Goal: Information Seeking & Learning: Learn about a topic

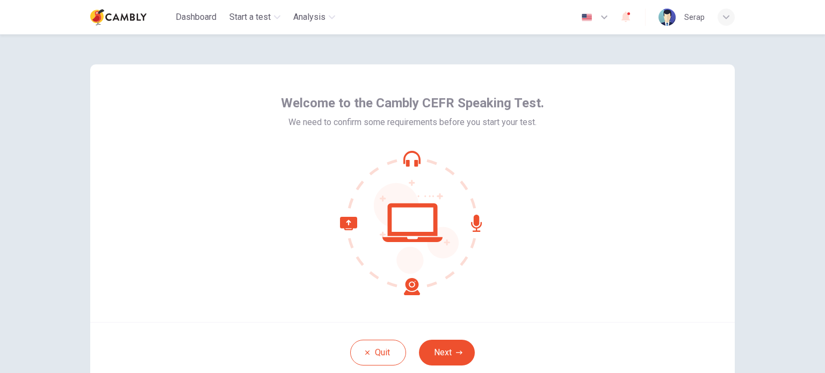
scroll to position [41, 0]
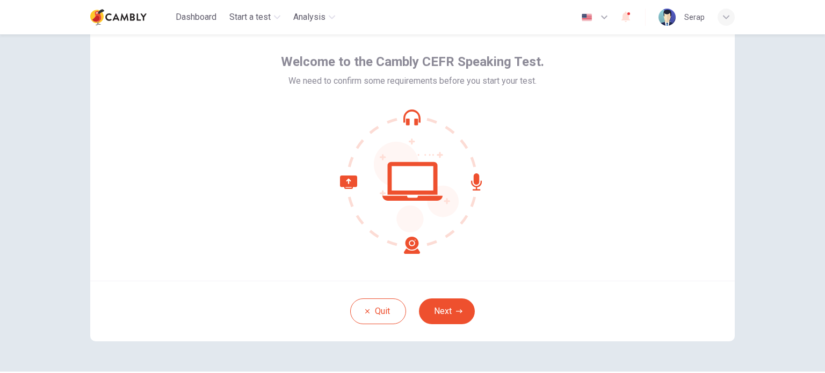
click at [307, 211] on div at bounding box center [412, 181] width 263 height 145
click at [456, 308] on icon "button" at bounding box center [459, 311] width 6 height 6
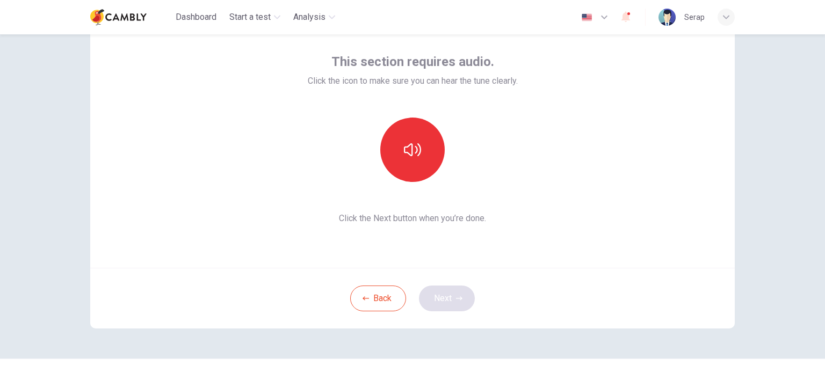
scroll to position [54, 0]
click at [398, 158] on button "button" at bounding box center [412, 150] width 64 height 64
click at [442, 298] on button "Next" at bounding box center [447, 299] width 56 height 26
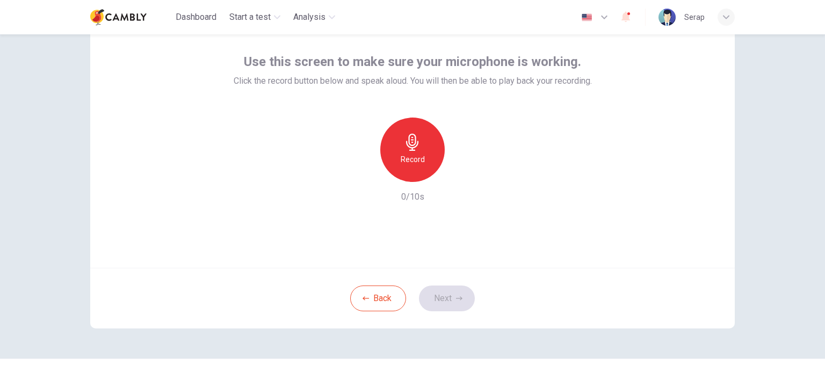
click at [395, 168] on div "Record" at bounding box center [412, 150] width 64 height 64
click at [395, 168] on div "Stop" at bounding box center [412, 150] width 64 height 64
click at [460, 172] on icon "button" at bounding box center [462, 173] width 5 height 6
click at [360, 175] on icon "button" at bounding box center [363, 174] width 10 height 10
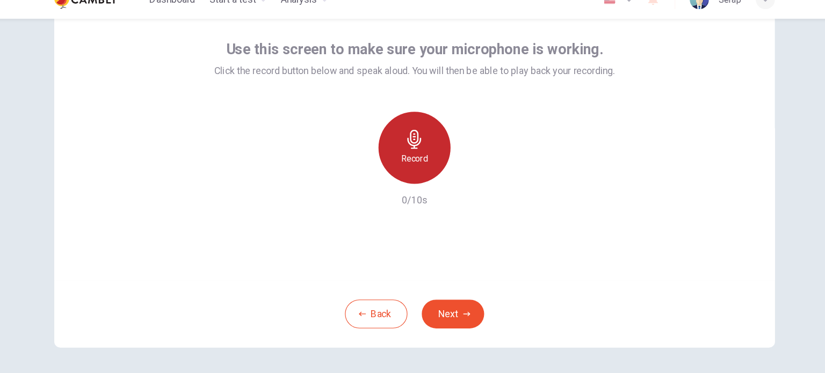
click at [411, 150] on div "Record" at bounding box center [412, 150] width 64 height 64
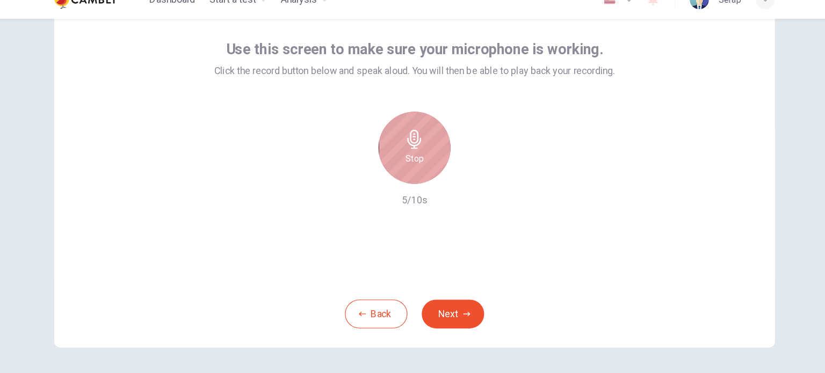
click at [411, 150] on div "Stop" at bounding box center [412, 150] width 64 height 64
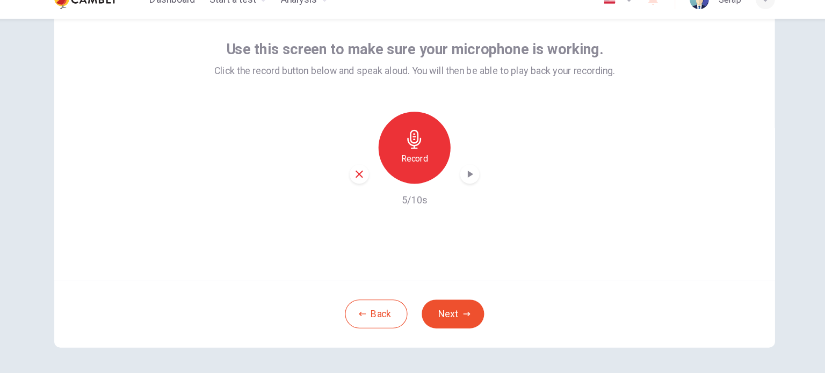
click at [461, 172] on icon "button" at bounding box center [461, 173] width 11 height 11
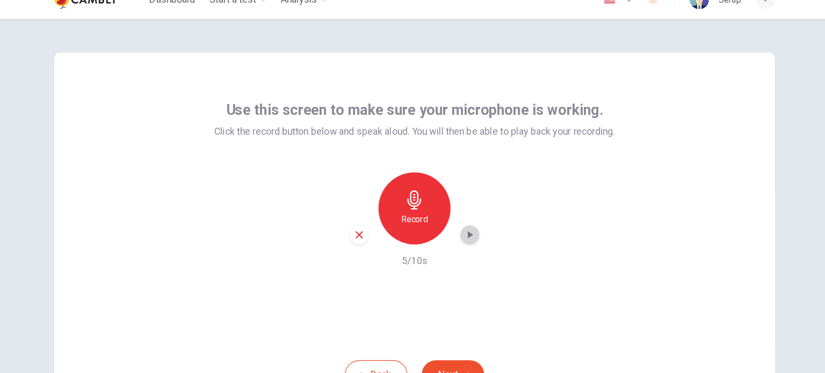
click at [456, 227] on icon "button" at bounding box center [461, 227] width 11 height 11
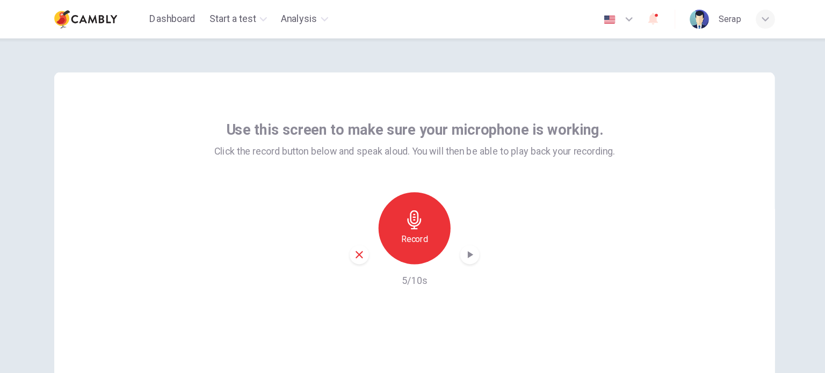
click at [726, 13] on div "button" at bounding box center [725, 17] width 17 height 17
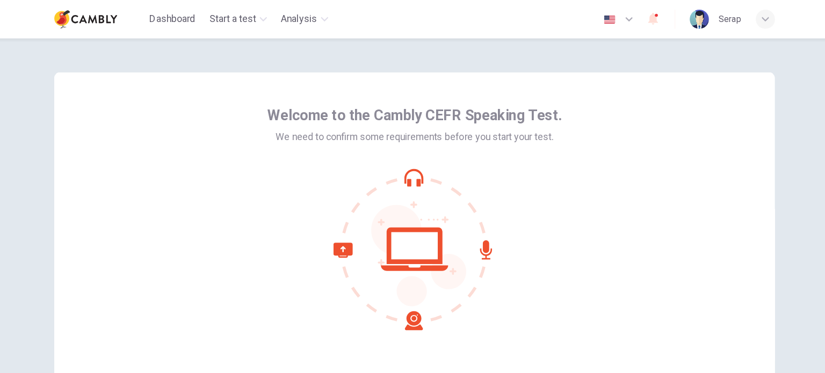
scroll to position [74, 0]
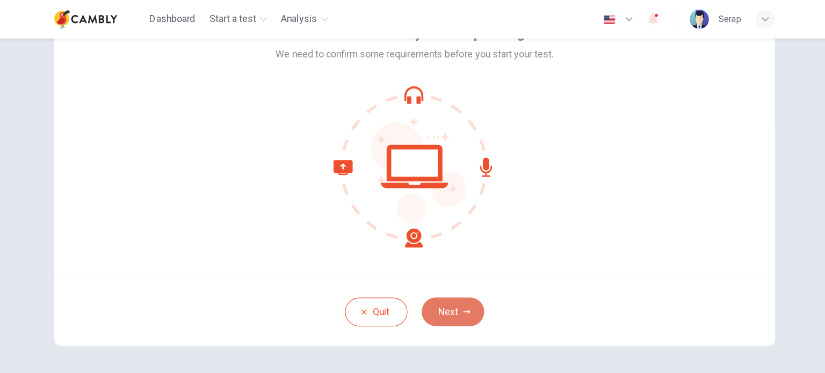
click at [447, 270] on button "Next" at bounding box center [447, 279] width 56 height 26
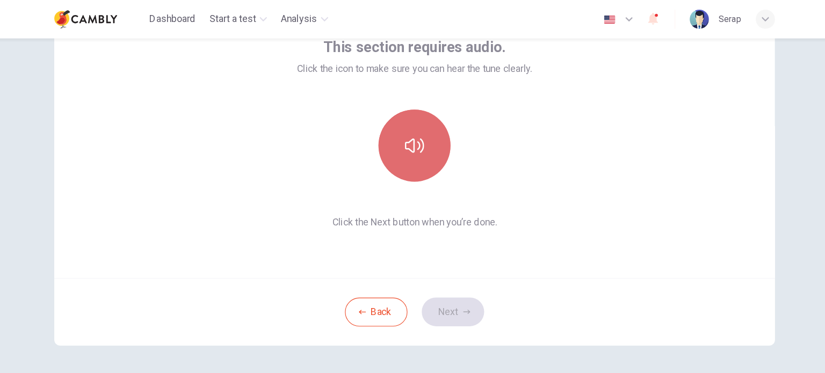
click at [411, 142] on button "button" at bounding box center [412, 130] width 64 height 64
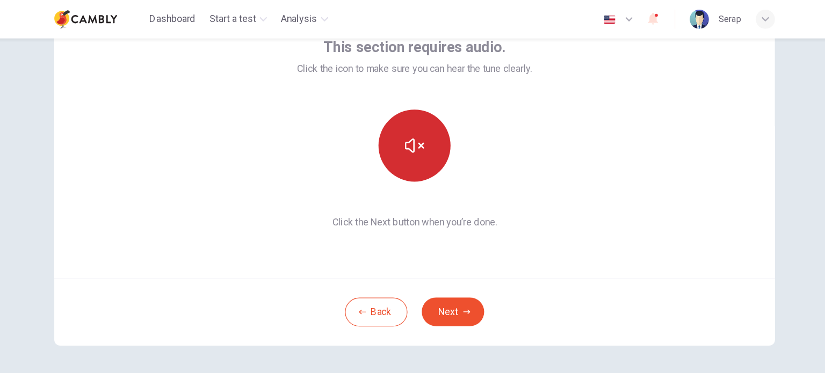
click at [406, 134] on icon "button" at bounding box center [412, 130] width 17 height 13
click at [632, 16] on icon "button" at bounding box center [625, 16] width 13 height 13
click at [593, 126] on div at bounding box center [412, 186] width 825 height 373
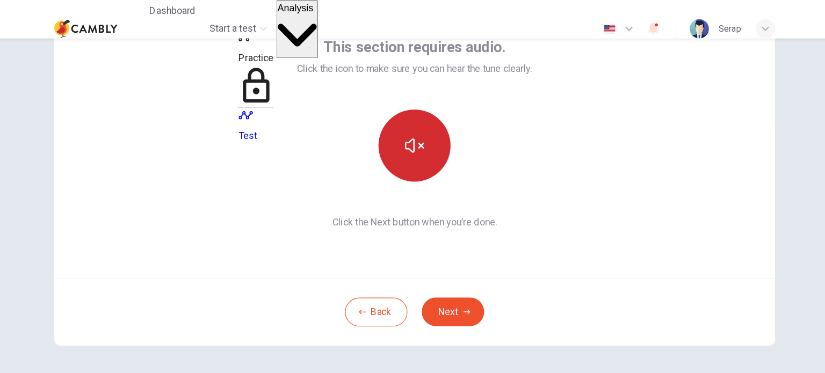
click at [308, 12] on span "Analysis" at bounding box center [306, 7] width 32 height 9
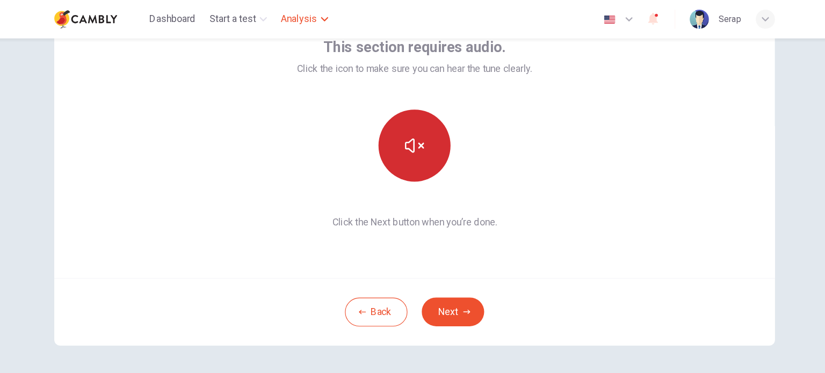
click at [308, 21] on span "Analysis" at bounding box center [309, 17] width 32 height 13
click at [401, 120] on button "button" at bounding box center [412, 130] width 64 height 64
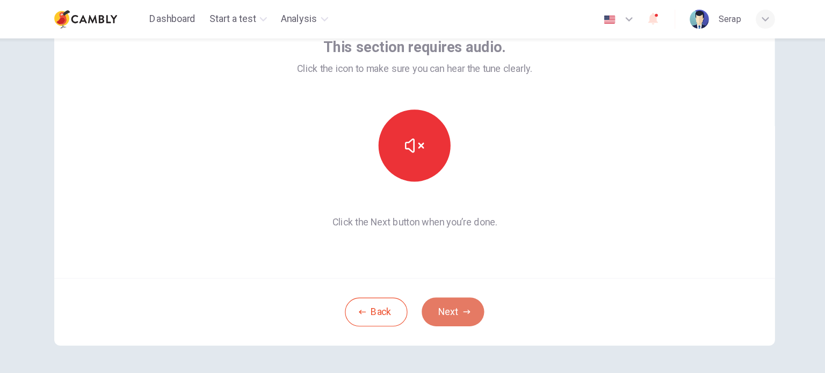
click at [451, 278] on button "Next" at bounding box center [447, 279] width 56 height 26
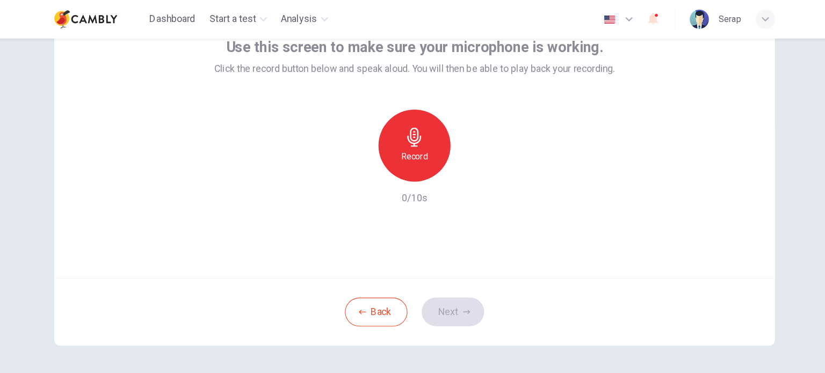
click at [399, 122] on div "Record" at bounding box center [412, 130] width 64 height 64
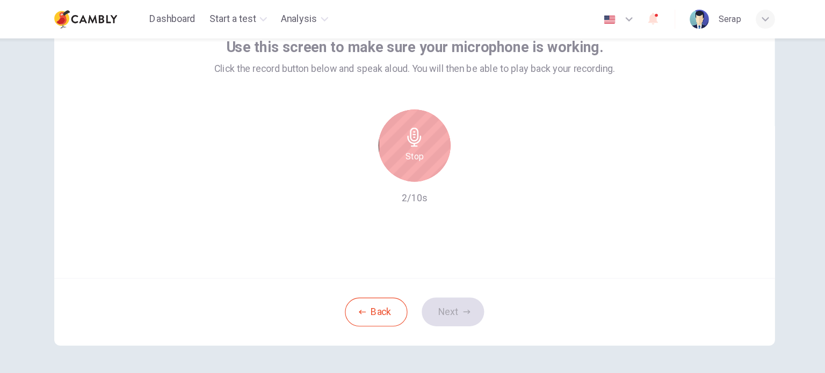
click at [399, 122] on div "Stop" at bounding box center [412, 130] width 64 height 64
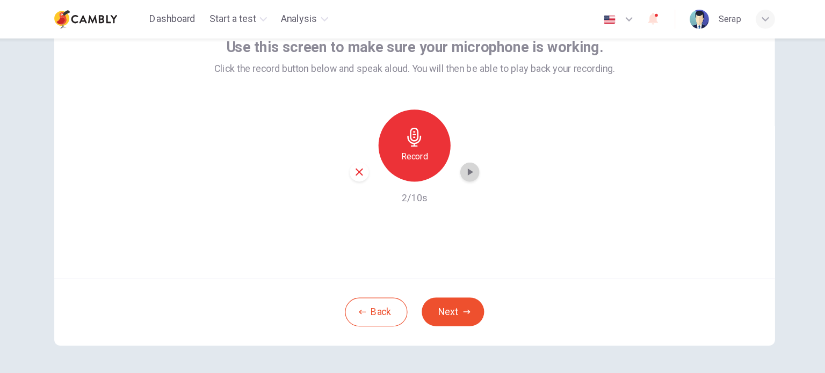
click at [457, 160] on div "button" at bounding box center [461, 153] width 17 height 17
click at [449, 278] on button "Next" at bounding box center [447, 279] width 56 height 26
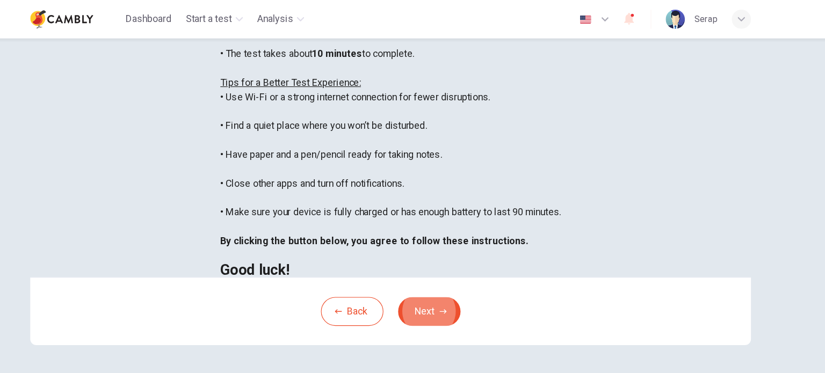
scroll to position [223, 0]
click at [375, 280] on button "Back" at bounding box center [378, 279] width 56 height 26
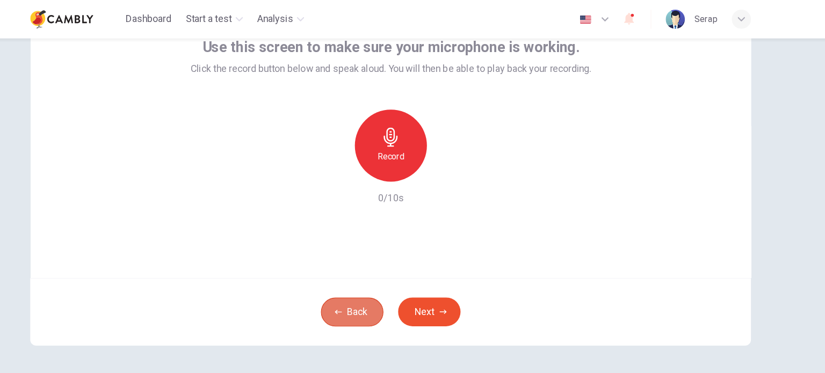
click at [375, 283] on button "Back" at bounding box center [378, 279] width 56 height 26
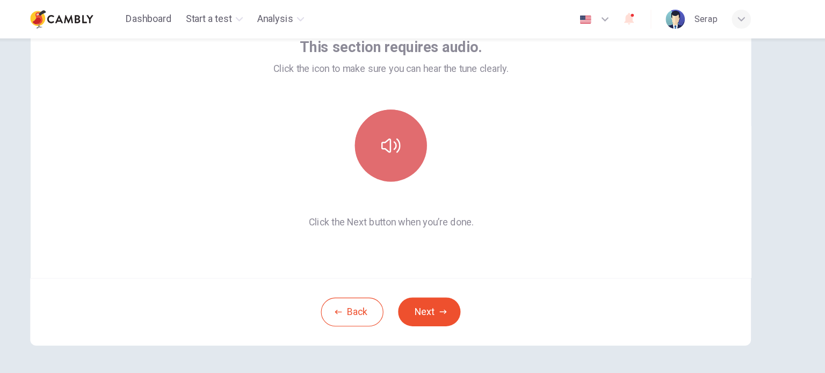
click at [393, 135] on button "button" at bounding box center [412, 130] width 64 height 64
click at [418, 129] on icon "button" at bounding box center [412, 130] width 17 height 17
click at [404, 129] on icon "button" at bounding box center [412, 130] width 17 height 17
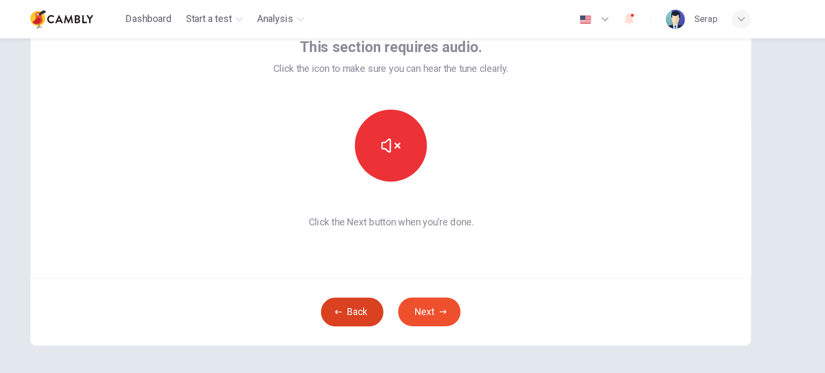
click at [381, 279] on button "Back" at bounding box center [378, 279] width 56 height 26
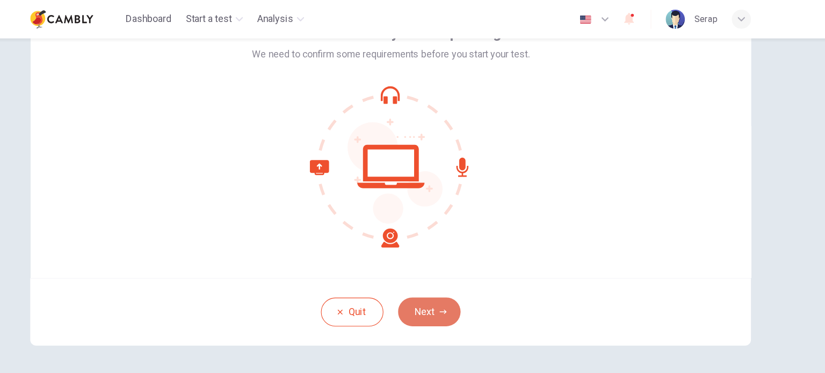
click at [448, 280] on button "Next" at bounding box center [447, 279] width 56 height 26
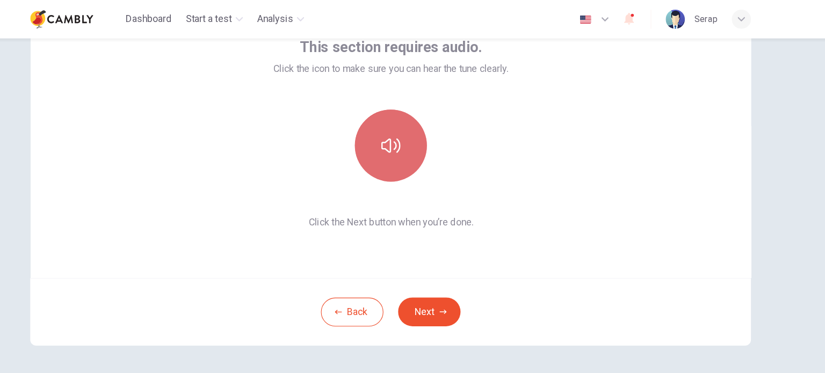
click at [409, 138] on icon "button" at bounding box center [412, 130] width 17 height 17
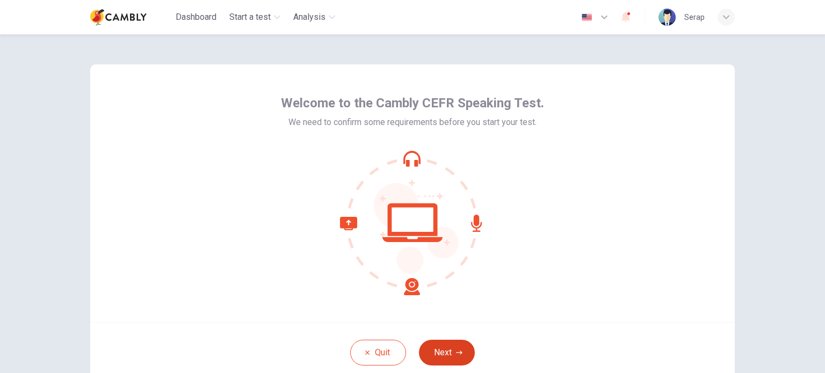
click at [440, 351] on button "Next" at bounding box center [447, 353] width 56 height 26
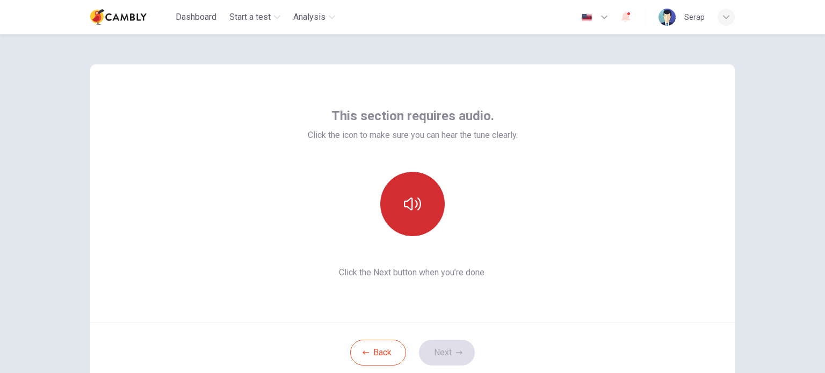
click at [403, 192] on button "button" at bounding box center [412, 204] width 64 height 64
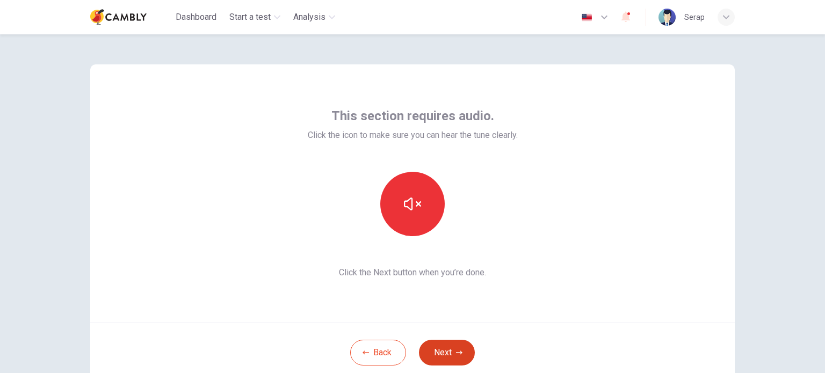
click at [447, 346] on button "Next" at bounding box center [447, 353] width 56 height 26
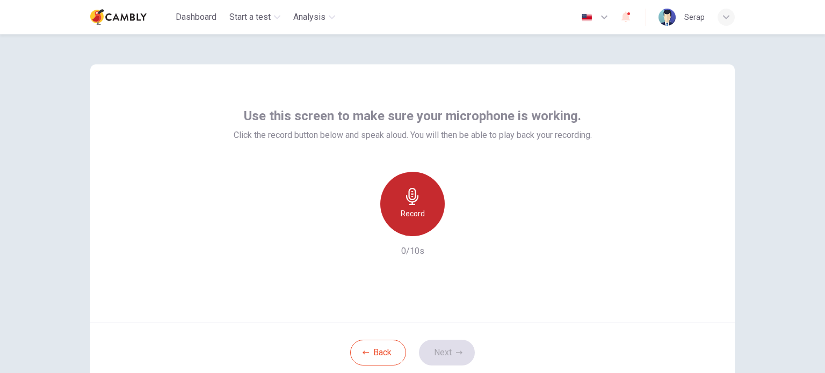
click at [408, 206] on div "Record" at bounding box center [412, 204] width 64 height 64
click at [407, 200] on icon "button" at bounding box center [412, 196] width 17 height 17
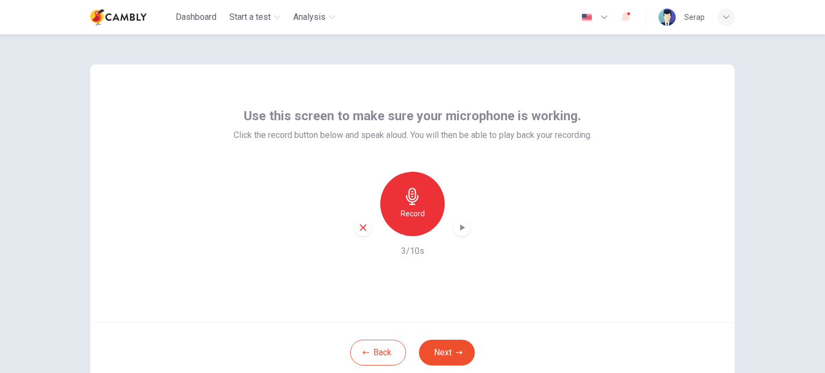
click at [458, 224] on icon "button" at bounding box center [461, 227] width 11 height 11
click at [440, 351] on button "Next" at bounding box center [447, 353] width 56 height 26
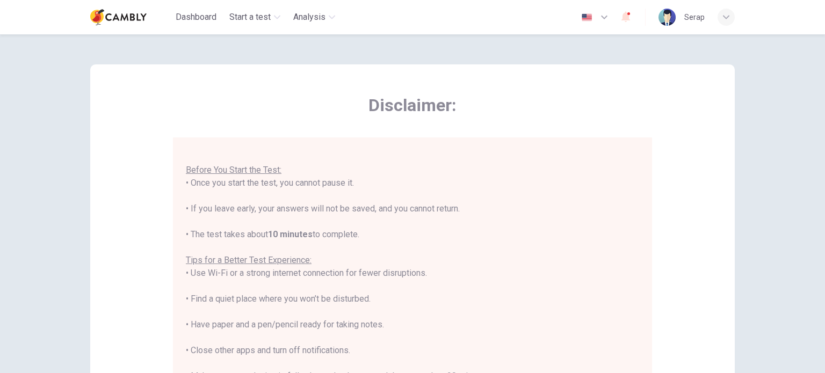
scroll to position [223, 0]
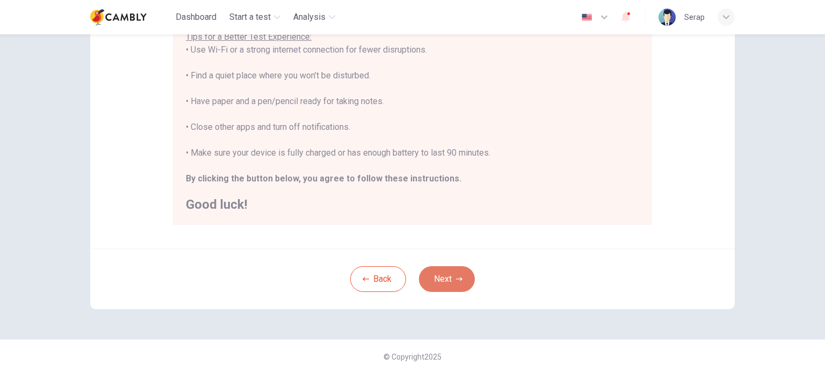
click at [441, 275] on button "Next" at bounding box center [447, 279] width 56 height 26
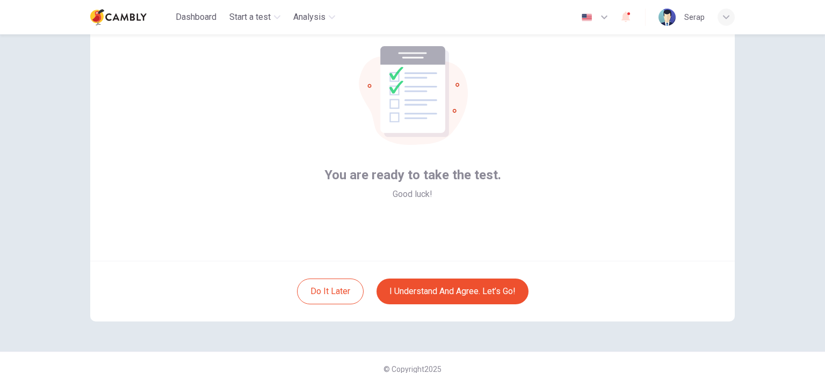
scroll to position [61, 0]
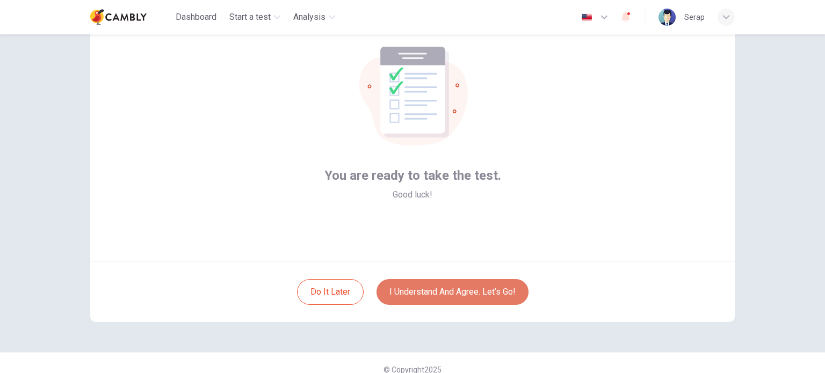
click at [451, 290] on button "I understand and agree. Let’s go!" at bounding box center [452, 292] width 152 height 26
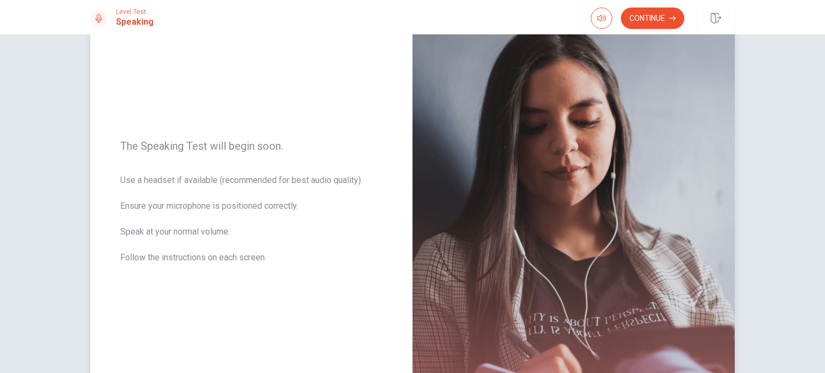
scroll to position [93, 0]
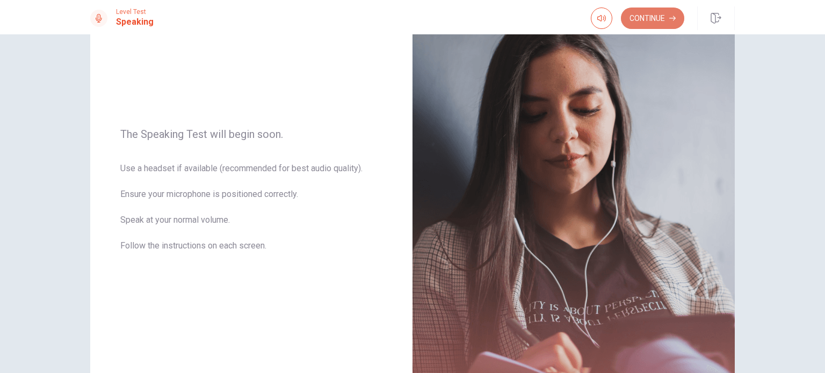
click at [639, 19] on button "Continue" at bounding box center [652, 18] width 63 height 21
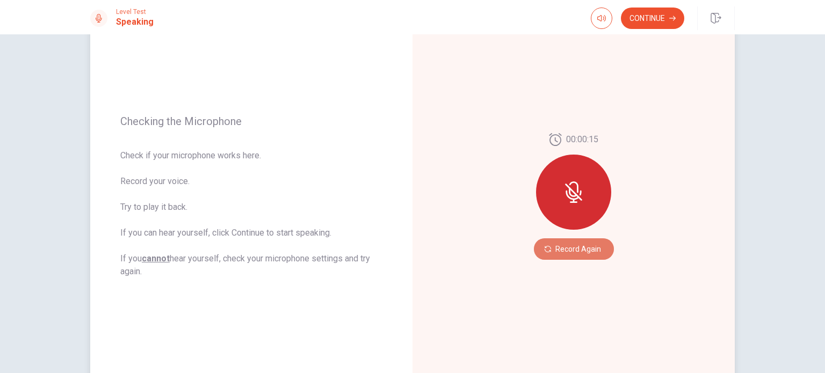
click at [562, 249] on button "Record Again" at bounding box center [574, 248] width 80 height 21
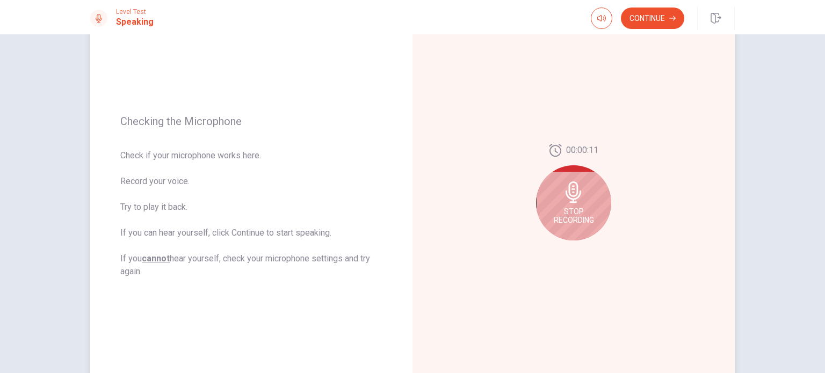
click at [569, 200] on icon at bounding box center [573, 191] width 16 height 21
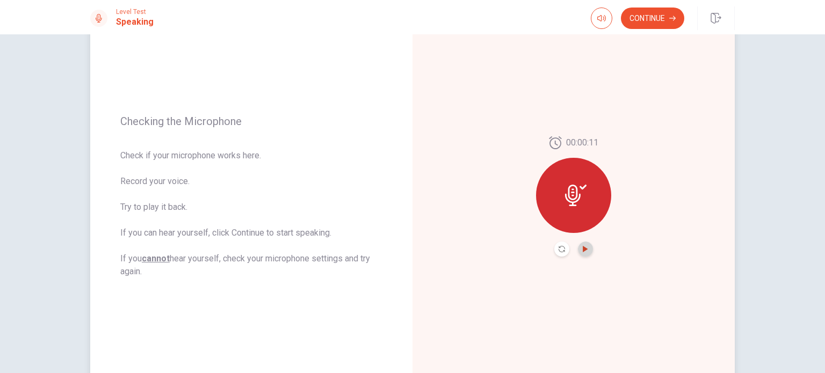
click at [582, 248] on icon "Play Audio" at bounding box center [584, 249] width 5 height 6
click at [464, 341] on div "00:00:11" at bounding box center [573, 196] width 322 height 468
click at [646, 13] on button "Continue" at bounding box center [652, 18] width 63 height 21
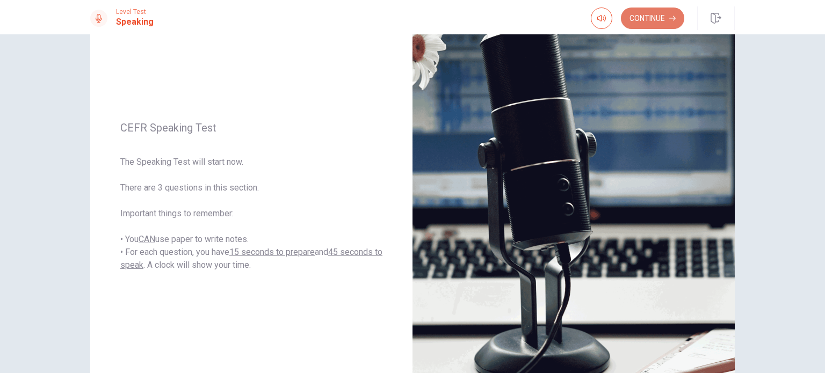
click at [651, 19] on button "Continue" at bounding box center [652, 18] width 63 height 21
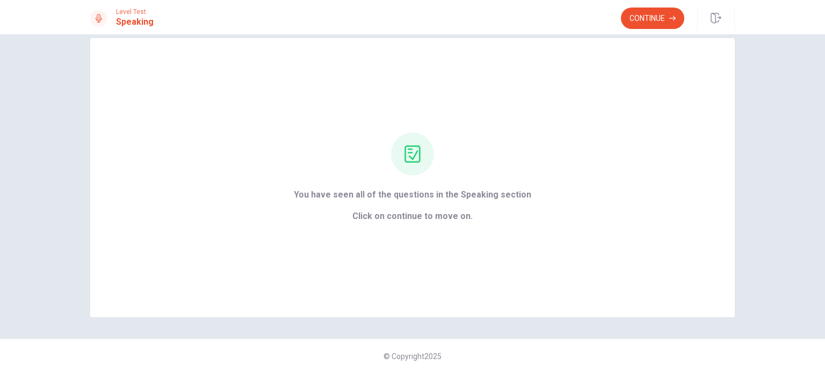
scroll to position [17, 0]
click at [651, 16] on button "Continue" at bounding box center [652, 18] width 63 height 21
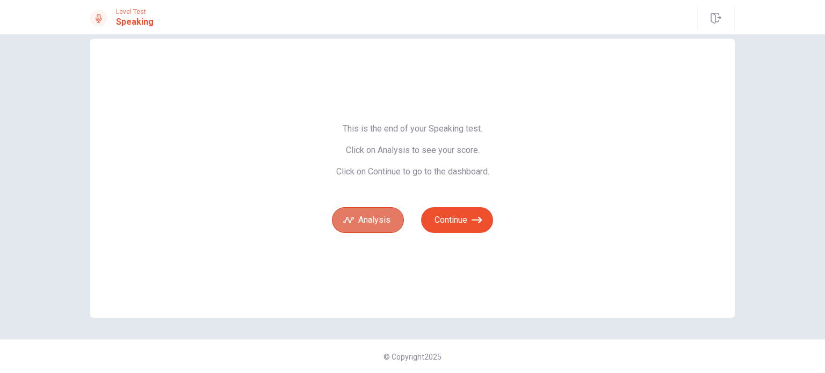
click at [389, 219] on button "Analysis" at bounding box center [368, 220] width 72 height 26
